Goal: Use online tool/utility: Use online tool/utility

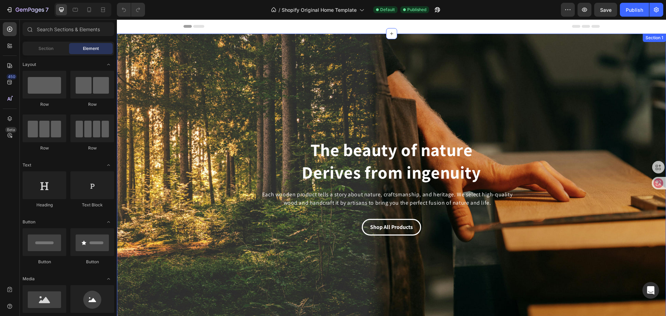
click at [607, 151] on div "The beauty of nature Derives from ingenuity Heading Each wooden product tells a…" at bounding box center [391, 187] width 549 height 98
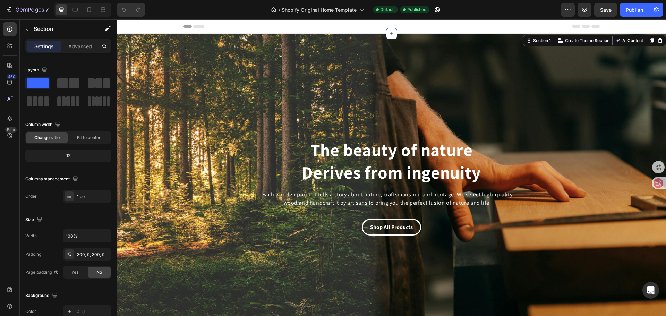
click at [559, 136] on div "The beauty of nature Derives from ingenuity Heading Each wooden product tells a…" at bounding box center [391, 187] width 549 height 306
drag, startPoint x: 559, startPoint y: 163, endPoint x: 552, endPoint y: 192, distance: 30.7
click at [559, 164] on div "The beauty of nature Derives from ingenuity Heading Each wooden product tells a…" at bounding box center [391, 187] width 549 height 98
drag, startPoint x: 489, startPoint y: 272, endPoint x: 357, endPoint y: 309, distance: 137.1
click at [487, 273] on div "The beauty of nature Derives from ingenuity Heading Each wooden product tells a…" at bounding box center [391, 187] width 549 height 306
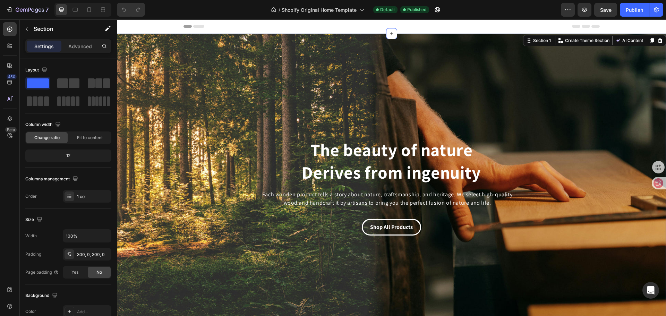
drag, startPoint x: 530, startPoint y: 157, endPoint x: 506, endPoint y: 156, distance: 24.3
click at [530, 157] on div "The beauty of nature Derives from ingenuity Heading Each wooden product tells a…" at bounding box center [391, 187] width 549 height 98
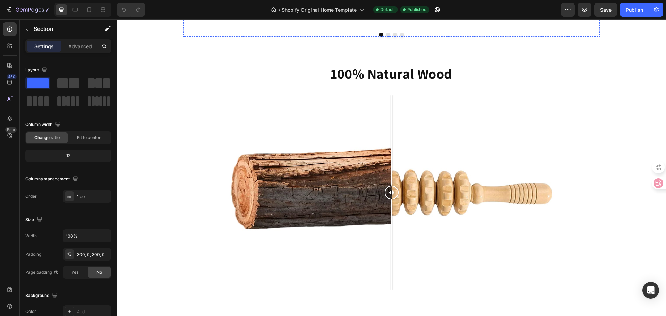
scroll to position [568, 0]
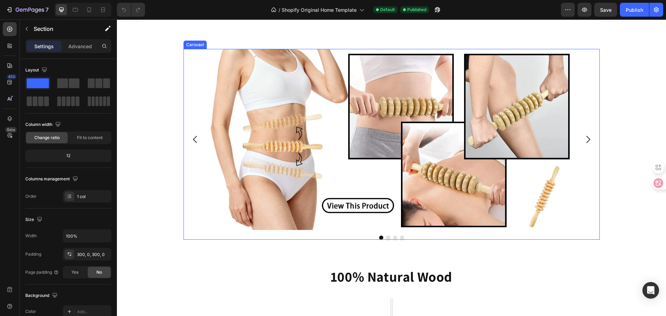
click at [584, 138] on icon "Carousel Next Arrow" at bounding box center [588, 139] width 10 height 10
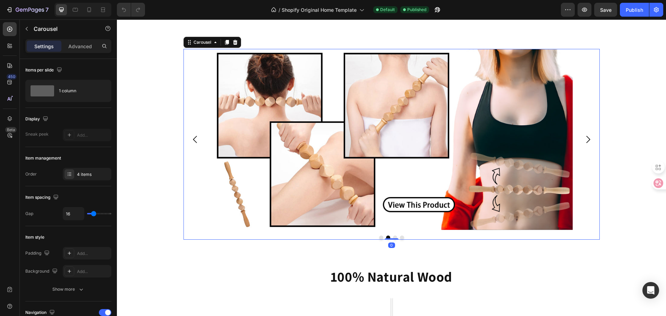
click at [584, 138] on icon "Carousel Next Arrow" at bounding box center [588, 139] width 10 height 10
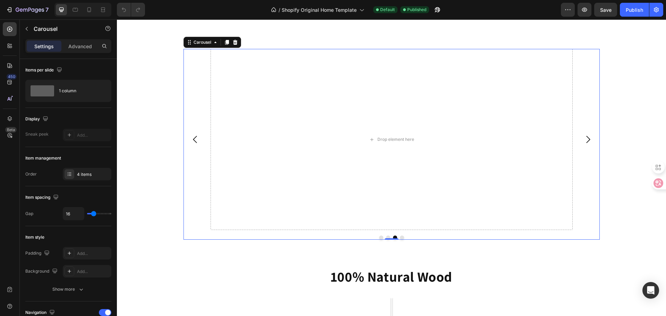
click at [148, 153] on div "Image Image Drop element here Drop element here Carousel 0 Row" at bounding box center [391, 147] width 549 height 196
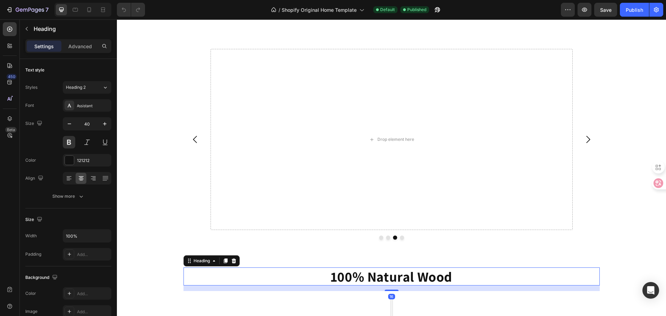
click at [567, 274] on h2 "100% Natural Wood" at bounding box center [391, 276] width 416 height 18
click at [190, 141] on icon "Carousel Back Arrow" at bounding box center [195, 139] width 10 height 10
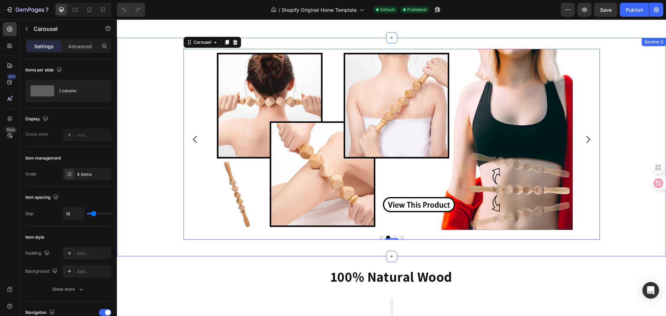
click at [625, 117] on div "Image Image Drop element here Drop element here Carousel 0 Row" at bounding box center [391, 147] width 549 height 196
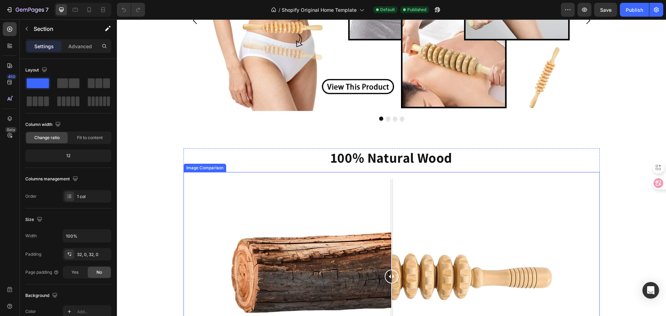
scroll to position [776, 0]
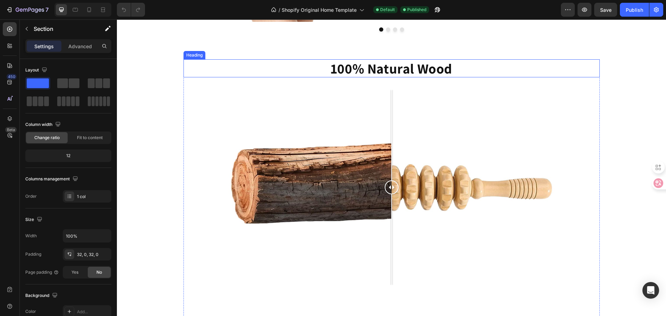
click at [275, 62] on h2 "100% Natural Wood" at bounding box center [391, 68] width 416 height 18
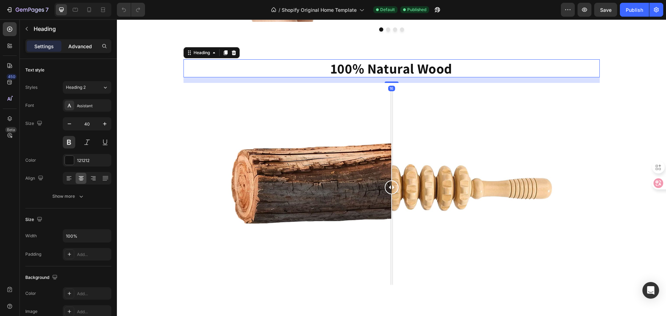
click at [79, 43] on p "Advanced" at bounding box center [80, 46] width 24 height 7
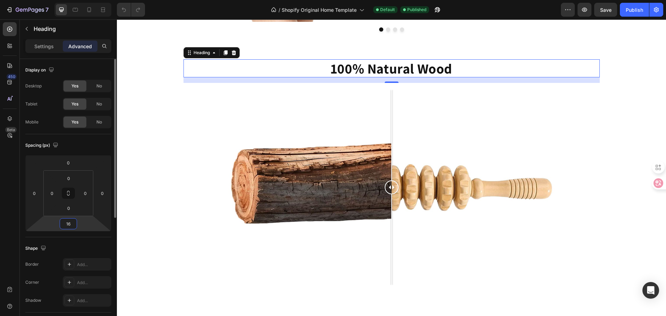
click at [71, 223] on input "16" at bounding box center [68, 223] width 14 height 10
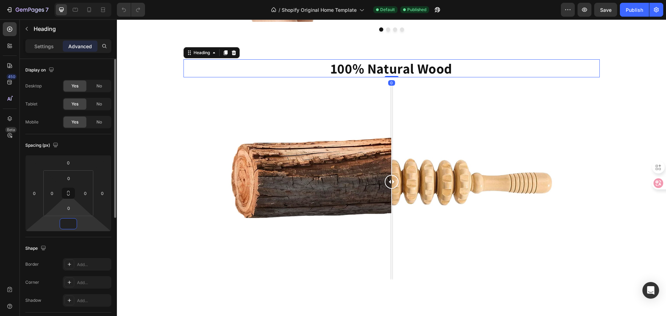
type input "0"
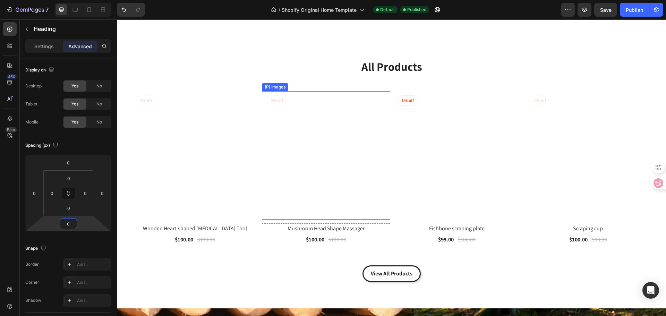
scroll to position [1024, 0]
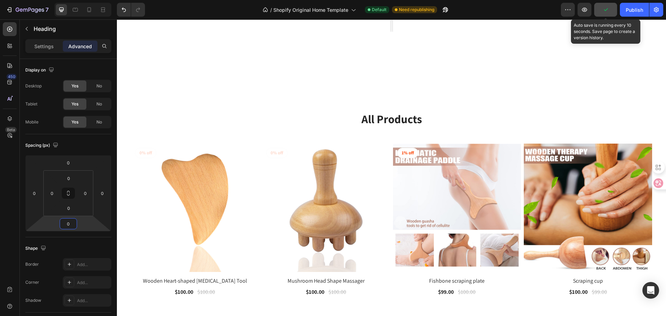
click at [611, 10] on button "button" at bounding box center [605, 10] width 23 height 14
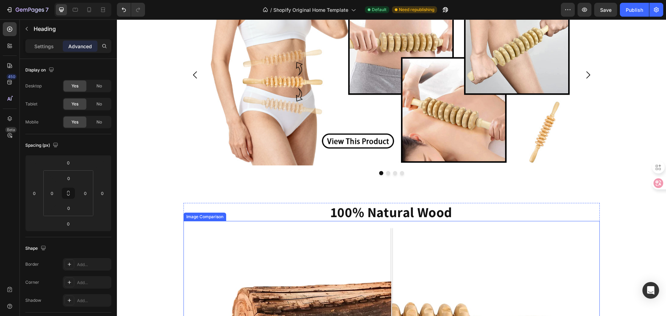
scroll to position [539, 0]
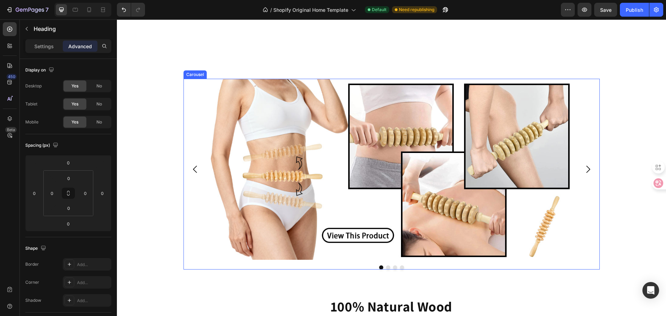
click at [584, 165] on icon "Carousel Next Arrow" at bounding box center [588, 169] width 10 height 10
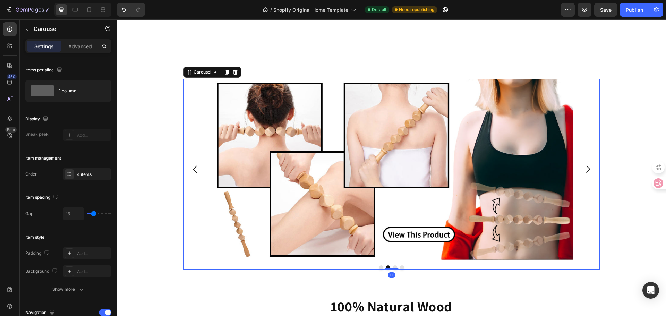
click at [584, 165] on icon "Carousel Next Arrow" at bounding box center [588, 169] width 10 height 10
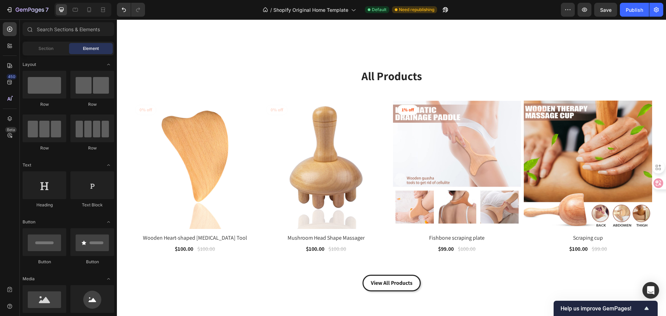
scroll to position [1118, 0]
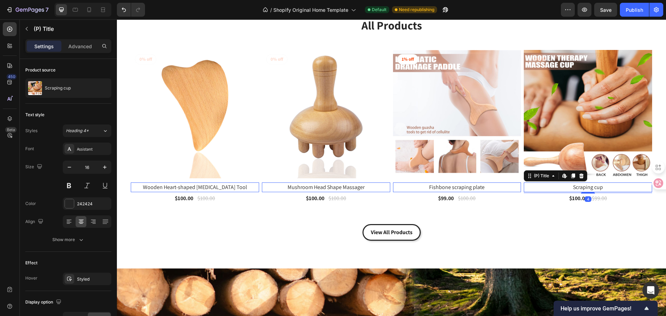
click at [588, 187] on h2 "Scraping cup" at bounding box center [588, 187] width 128 height 10
click at [597, 185] on h2 "Scraping cup" at bounding box center [588, 187] width 128 height 10
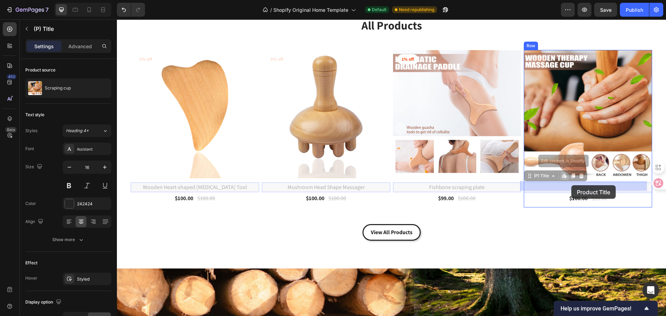
drag, startPoint x: 599, startPoint y: 185, endPoint x: 594, endPoint y: 185, distance: 4.9
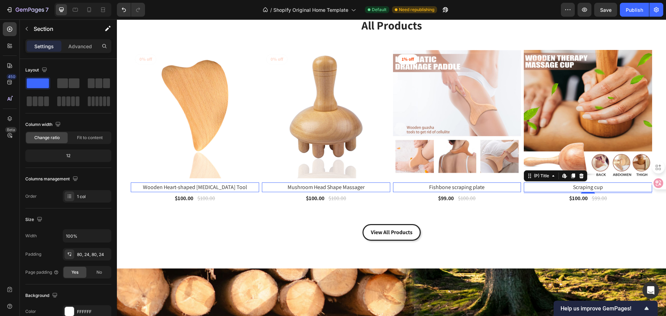
click at [569, 216] on div "All Products Heading Row (P) Images 0% off Product Badge Row Wooden Heart-shape…" at bounding box center [391, 129] width 521 height 224
